Goal: Task Accomplishment & Management: Manage account settings

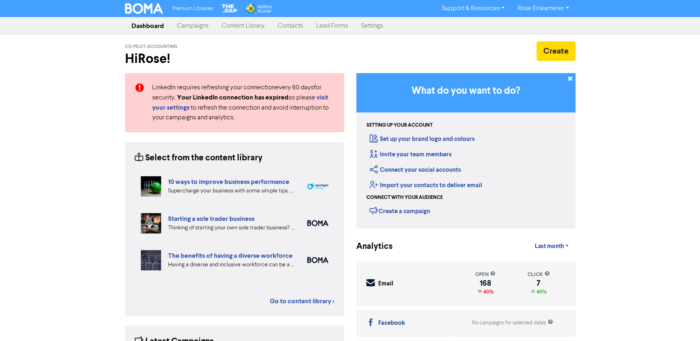
click at [289, 26] on link "Contacts" at bounding box center [290, 26] width 39 height 16
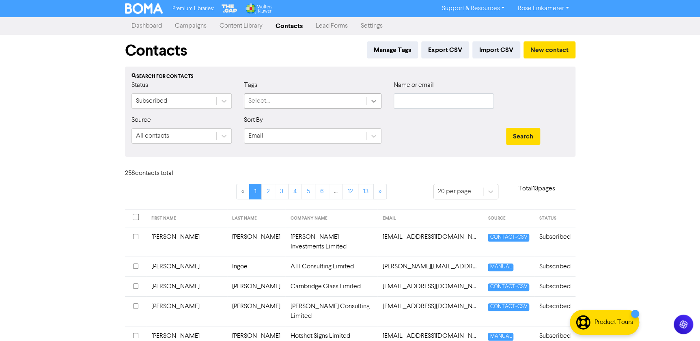
click at [371, 97] on icon at bounding box center [374, 101] width 8 height 8
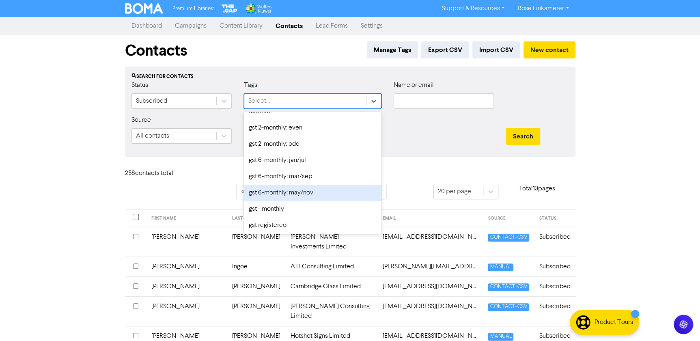
scroll to position [258, 0]
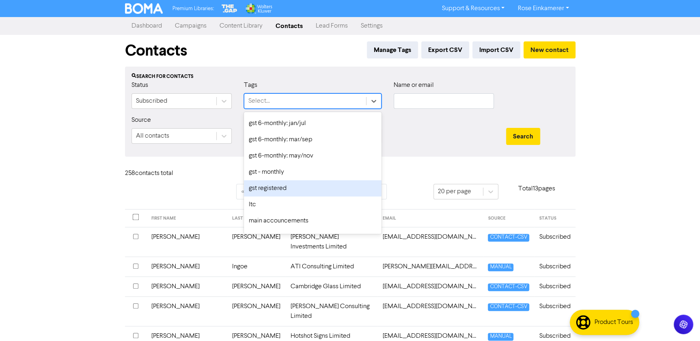
click at [317, 190] on div "gst registered" at bounding box center [313, 188] width 138 height 16
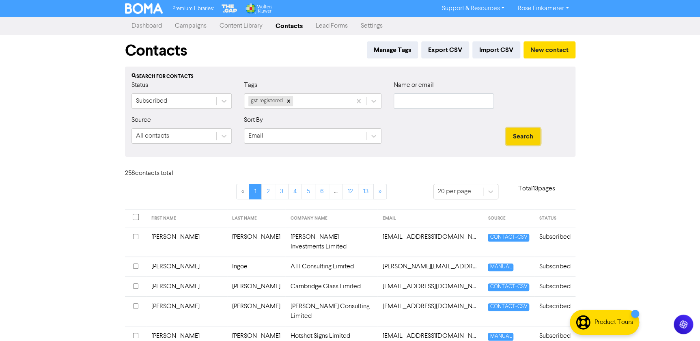
click at [518, 140] on button "Search" at bounding box center [523, 136] width 34 height 17
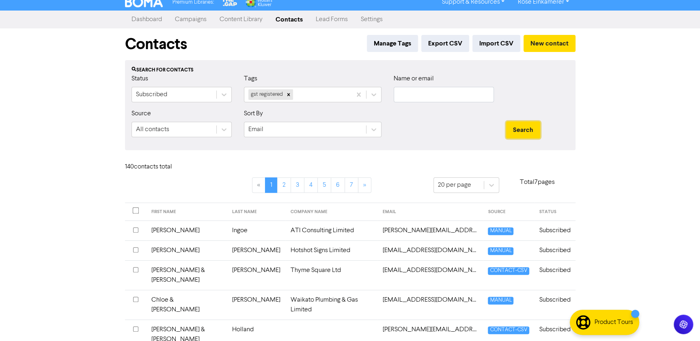
scroll to position [0, 0]
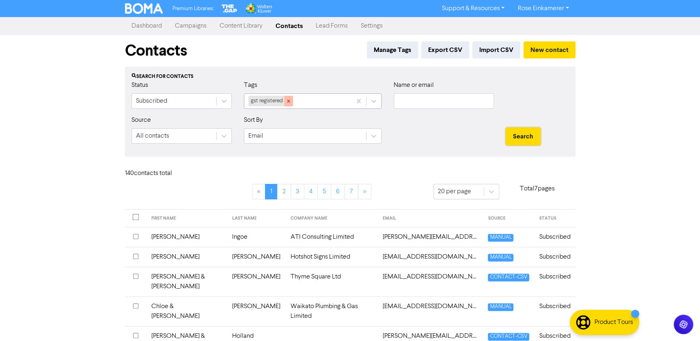
click at [289, 102] on icon at bounding box center [289, 101] width 6 height 6
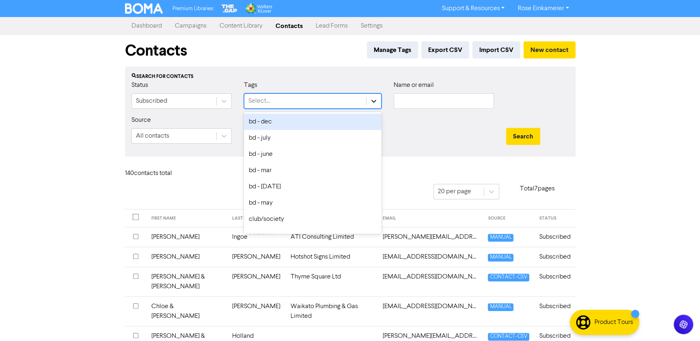
click at [368, 102] on div "Select..." at bounding box center [313, 100] width 138 height 15
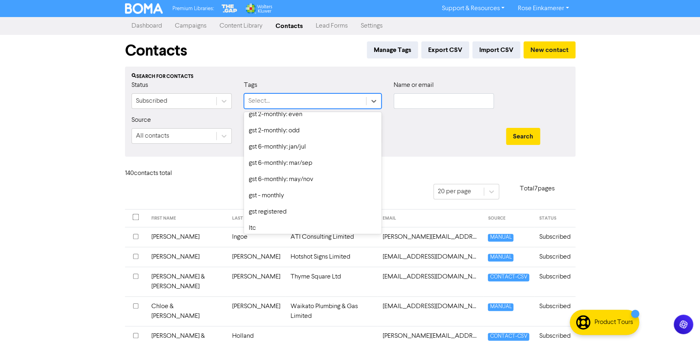
scroll to position [221, 0]
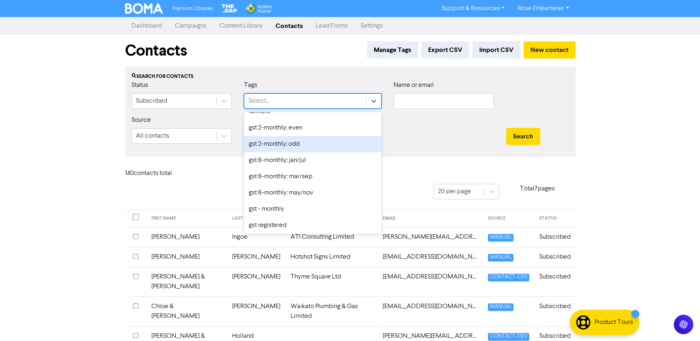
click at [302, 142] on div "gst 2-monthly: odd" at bounding box center [313, 144] width 138 height 16
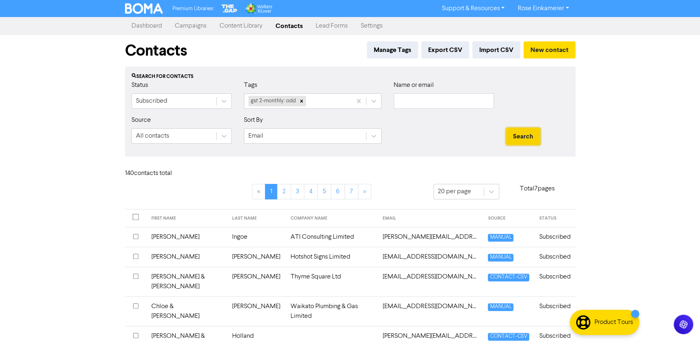
click at [519, 138] on button "Search" at bounding box center [523, 136] width 34 height 17
click at [376, 104] on icon at bounding box center [374, 101] width 8 height 8
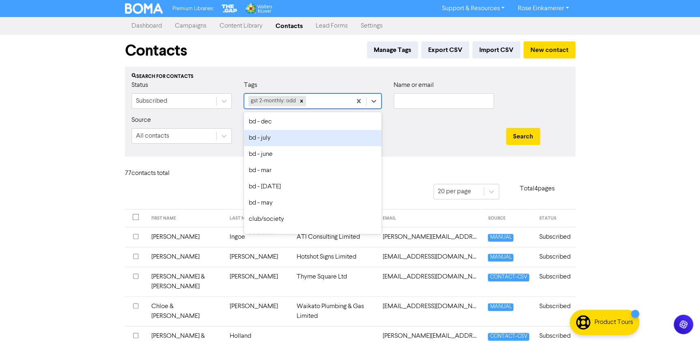
click at [463, 130] on div at bounding box center [444, 132] width 112 height 35
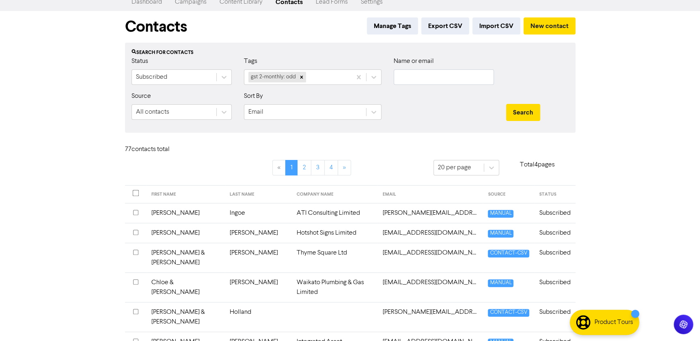
scroll to position [37, 0]
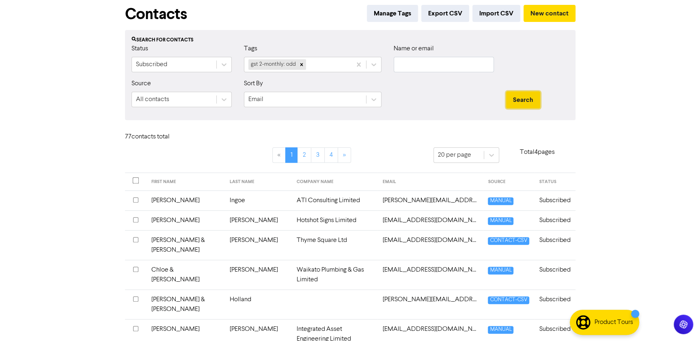
click at [523, 105] on button "Search" at bounding box center [523, 99] width 34 height 17
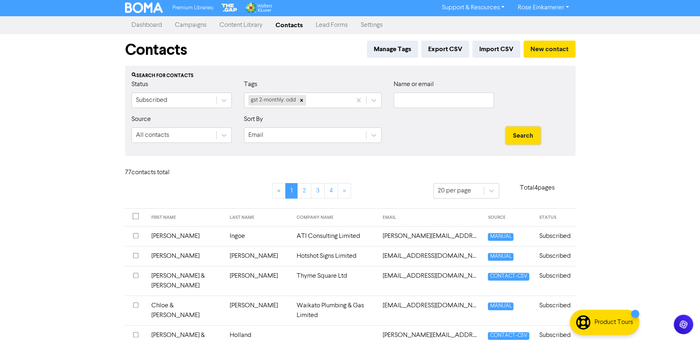
scroll to position [0, 0]
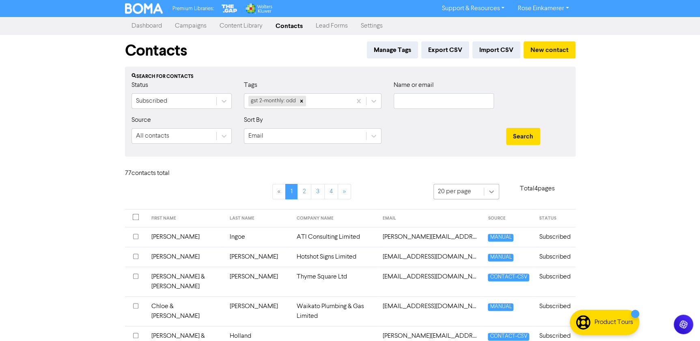
click at [491, 195] on icon at bounding box center [491, 192] width 8 height 8
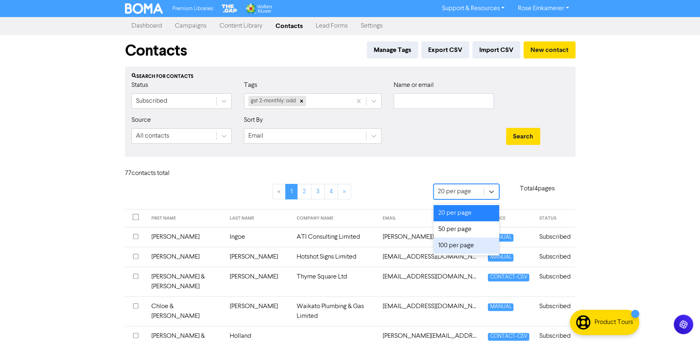
click at [465, 242] on div "100 per page" at bounding box center [466, 245] width 66 height 16
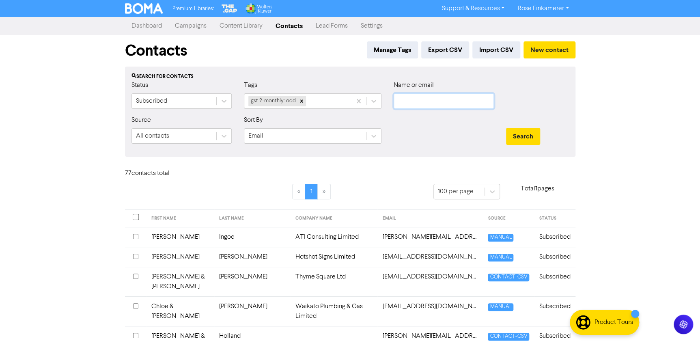
click at [430, 100] on input "text" at bounding box center [444, 100] width 100 height 15
type input "quar"
click at [529, 136] on button "Search" at bounding box center [523, 136] width 34 height 17
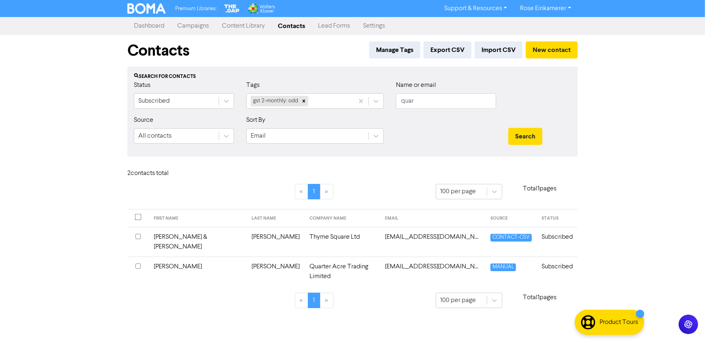
click at [155, 28] on link "Dashboard" at bounding box center [148, 26] width 43 height 16
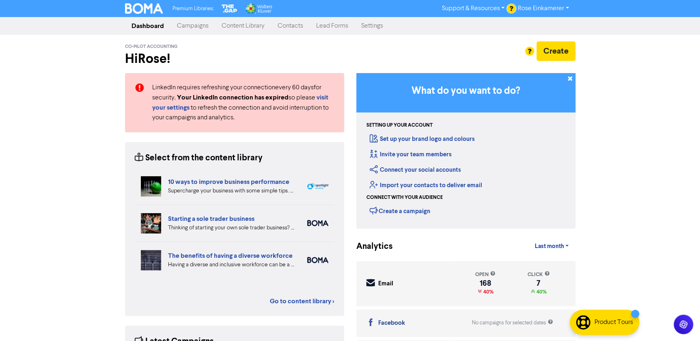
click at [203, 27] on link "Campaigns" at bounding box center [192, 26] width 45 height 16
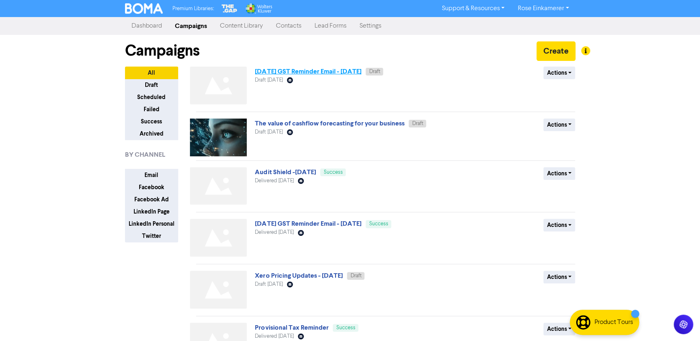
click at [348, 69] on link "[DATE] GST Reminder Email - [DATE]" at bounding box center [308, 71] width 106 height 8
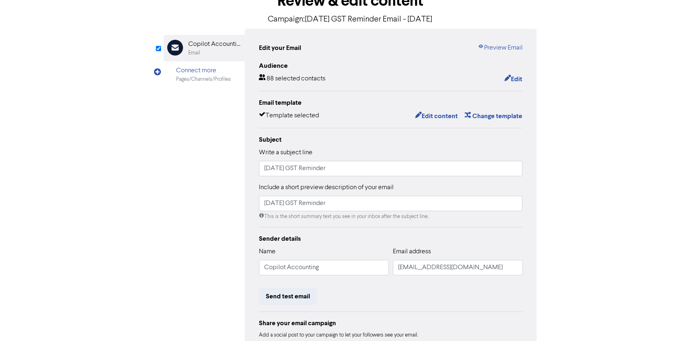
scroll to position [73, 0]
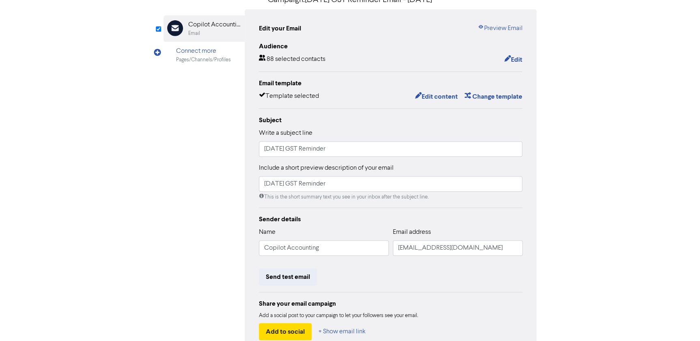
click at [439, 89] on div "Email template Template selected Edit content Change template" at bounding box center [391, 90] width 264 height 24
click at [438, 94] on button "Edit content" at bounding box center [435, 96] width 43 height 11
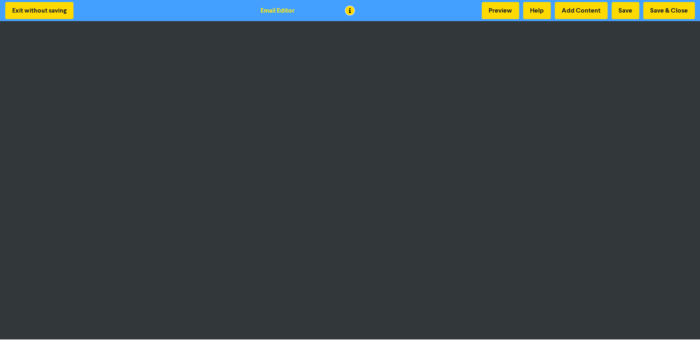
scroll to position [1, 0]
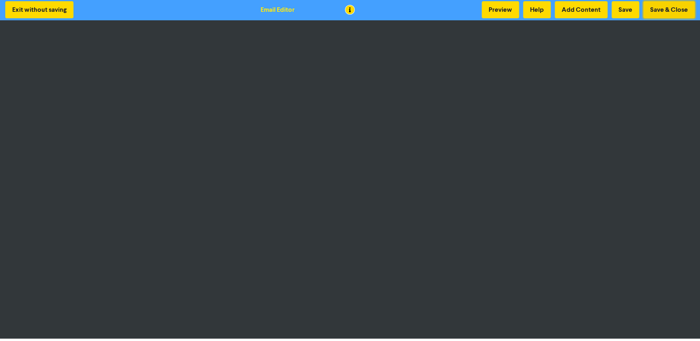
click at [662, 10] on button "Save & Close" at bounding box center [669, 9] width 52 height 17
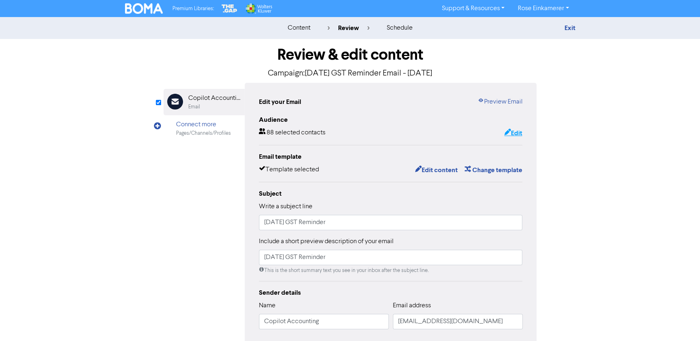
click at [512, 134] on button "Edit" at bounding box center [513, 133] width 19 height 11
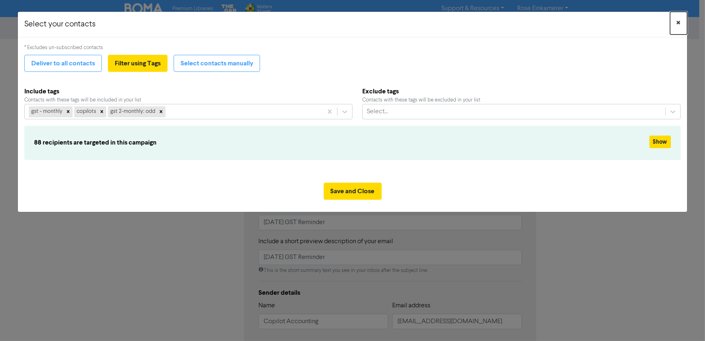
click at [679, 24] on span "×" at bounding box center [679, 23] width 4 height 12
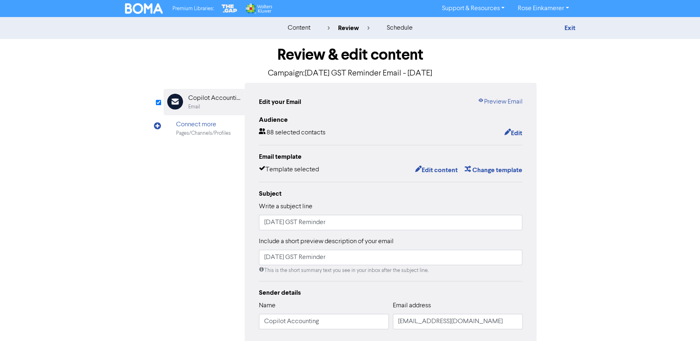
click at [138, 10] on img at bounding box center [144, 8] width 38 height 11
